Goal: Task Accomplishment & Management: Complete application form

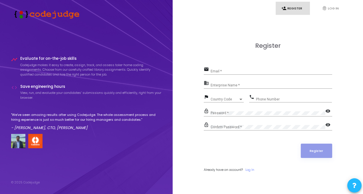
click at [230, 69] on div "Email *" at bounding box center [272, 69] width 122 height 9
click at [216, 87] on div "Enterprise Name *" at bounding box center [272, 83] width 122 height 9
click at [228, 99] on span "Country Code" at bounding box center [221, 99] width 20 height 4
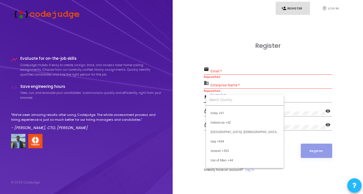
scroll to position [898, 0]
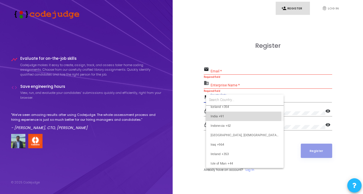
click at [217, 116] on span "India +91" at bounding box center [245, 115] width 69 height 9
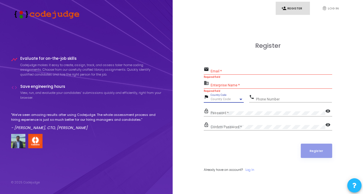
scroll to position [904, 0]
click at [273, 97] on input "Phone Number" at bounding box center [294, 99] width 76 height 4
type input "9254223042"
click at [270, 71] on input "Email *" at bounding box center [272, 71] width 122 height 4
type input "[EMAIL_ADDRESS][DOMAIN_NAME]"
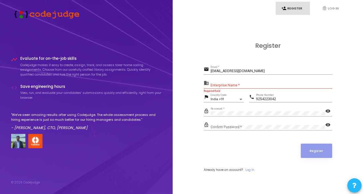
click at [327, 124] on mat-icon "visibility" at bounding box center [328, 125] width 7 height 7
click at [327, 114] on mat-icon "visibility" at bounding box center [328, 111] width 7 height 7
drag, startPoint x: 266, startPoint y: 110, endPoint x: 179, endPoint y: 111, distance: 86.2
click at [179, 111] on div "Register email [EMAIL_ADDRESS][DOMAIN_NAME] Email * business Enterprise Name * …" at bounding box center [268, 114] width 178 height 194
click at [246, 110] on div "Password *" at bounding box center [268, 111] width 115 height 9
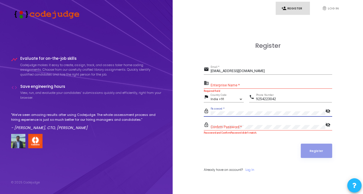
click at [190, 110] on div "Register email [EMAIL_ADDRESS][DOMAIN_NAME] Email * business Enterprise Name * …" at bounding box center [268, 114] width 178 height 194
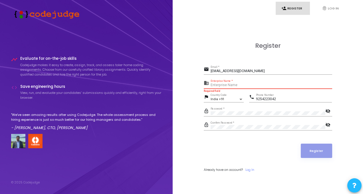
click at [221, 85] on input "Enterprise Name *" at bounding box center [272, 85] width 122 height 4
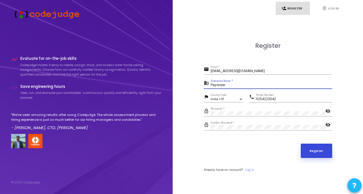
type input "Payoneer"
click at [313, 148] on button "Register" at bounding box center [316, 150] width 31 height 14
